Goal: Information Seeking & Learning: Learn about a topic

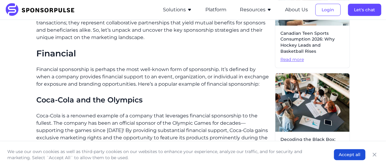
scroll to position [218, 0]
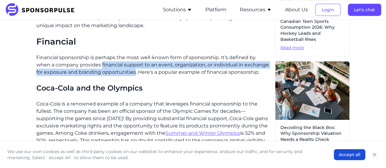
drag, startPoint x: 101, startPoint y: 64, endPoint x: 136, endPoint y: 76, distance: 36.1
copy p "financial support to an event, organization, or individual in exchange for expo…"
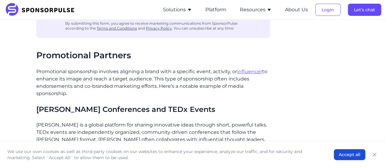
scroll to position [1134, 0]
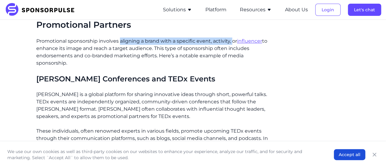
drag, startPoint x: 120, startPoint y: 40, endPoint x: 232, endPoint y: 39, distance: 112.0
click at [232, 39] on p "Promotional sponsorship involves aligning a brand with a specific event, activi…" at bounding box center [153, 52] width 234 height 29
copy p "aligning a brand with a specific event, activity,"
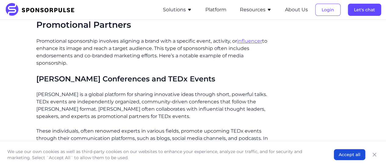
click at [54, 54] on p "Promotional sponsorship involves aligning a brand with a specific event, activi…" at bounding box center [153, 52] width 234 height 29
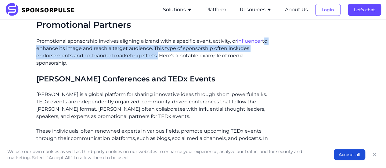
drag, startPoint x: 265, startPoint y: 38, endPoint x: 157, endPoint y: 53, distance: 108.8
click at [157, 53] on p "Promotional sponsorship involves aligning a brand with a specific event, activi…" at bounding box center [153, 52] width 234 height 29
copy p "to enhance its image and reach a target audience. This type of sponsorship ofte…"
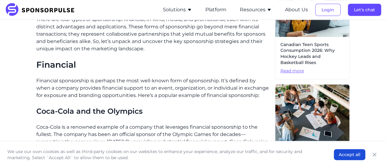
scroll to position [12, 0]
